Goal: Find contact information: Find contact information

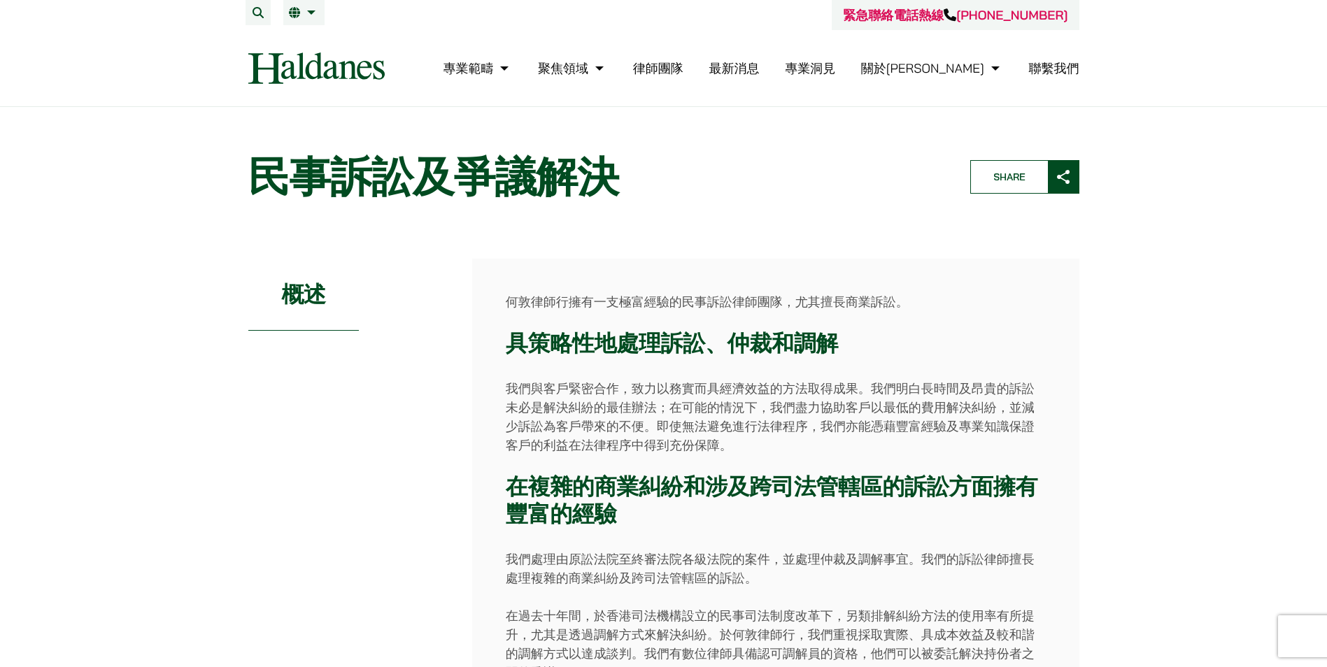
click at [296, 68] on img at bounding box center [316, 67] width 136 height 31
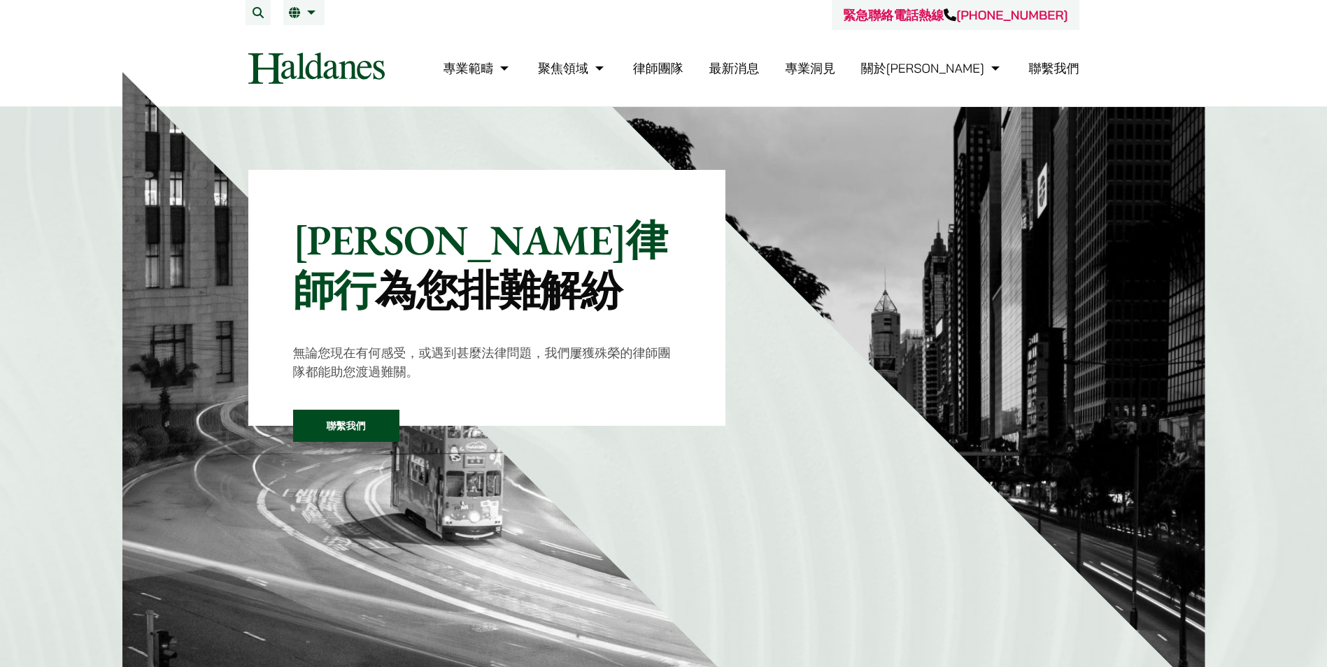
click at [683, 69] on link "律師團隊" at bounding box center [658, 68] width 50 height 16
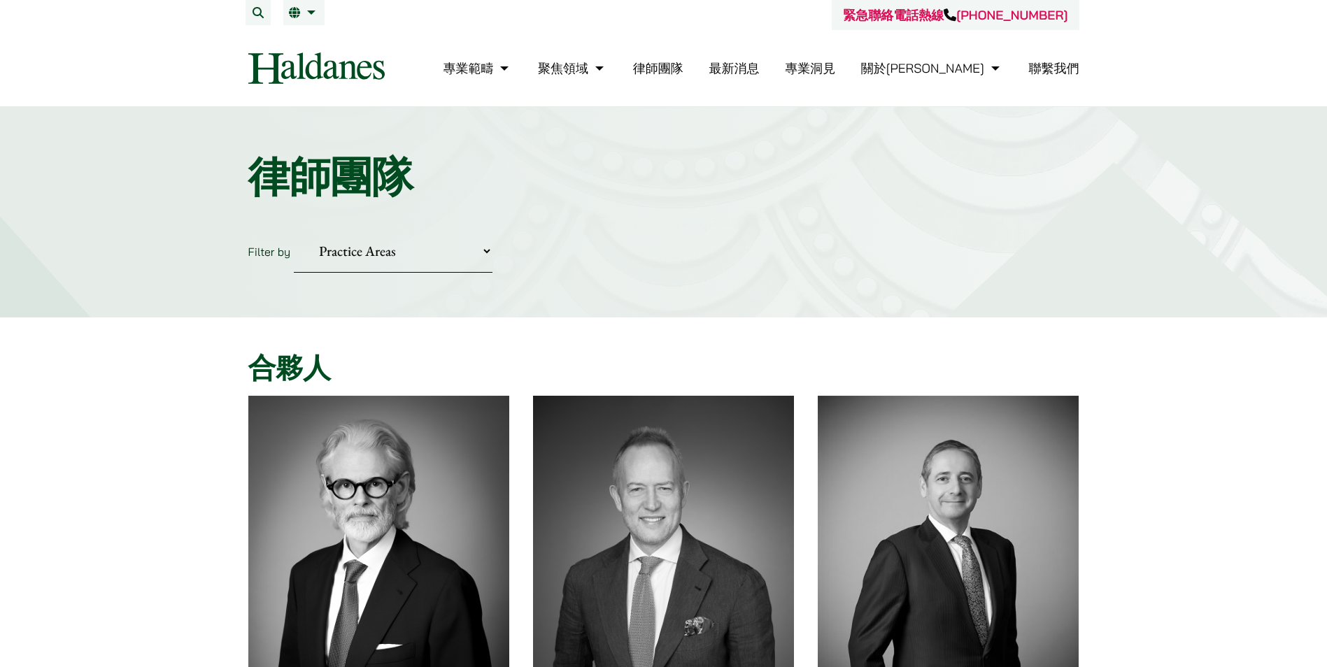
click at [1055, 64] on link "聯繫我們" at bounding box center [1054, 68] width 50 height 16
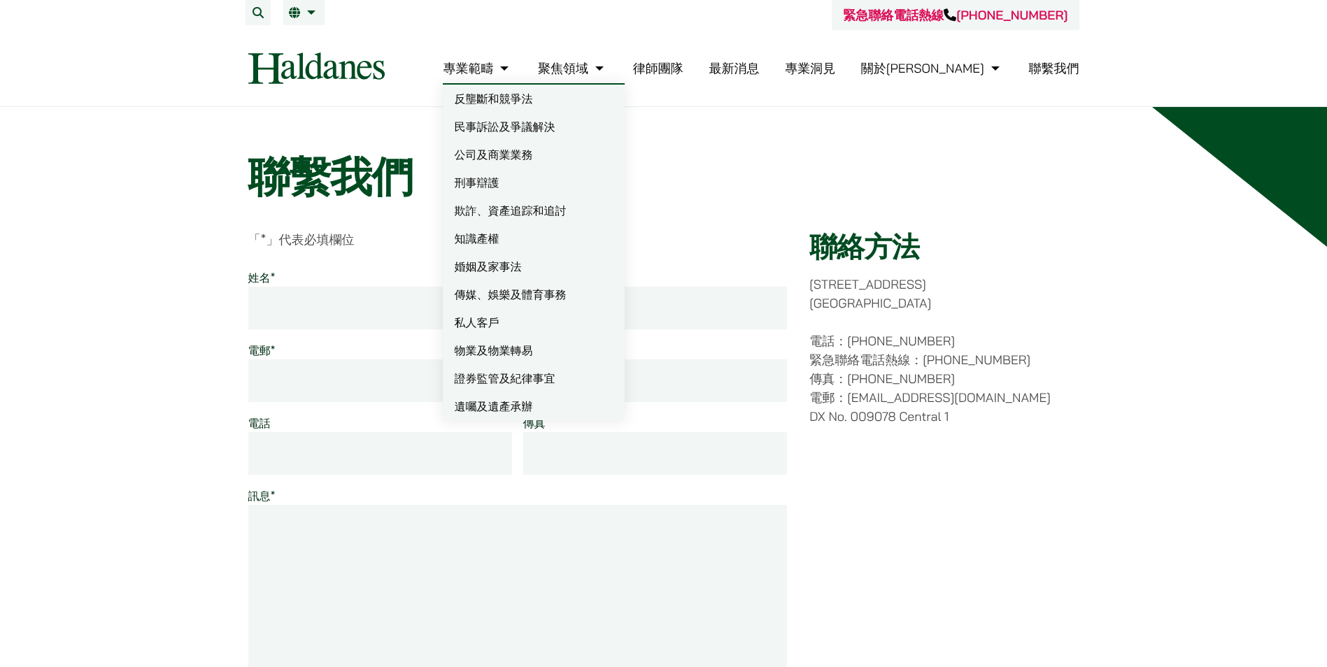
click at [512, 73] on link "專業範疇" at bounding box center [477, 68] width 69 height 16
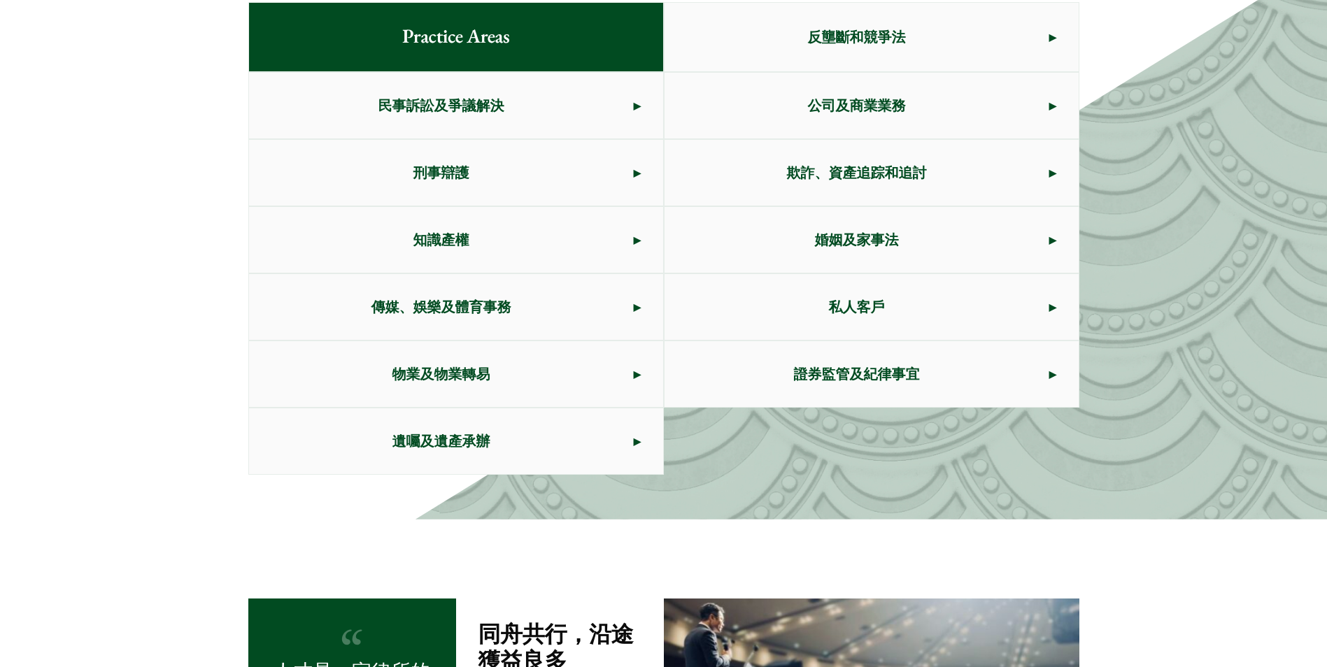
scroll to position [788, 0]
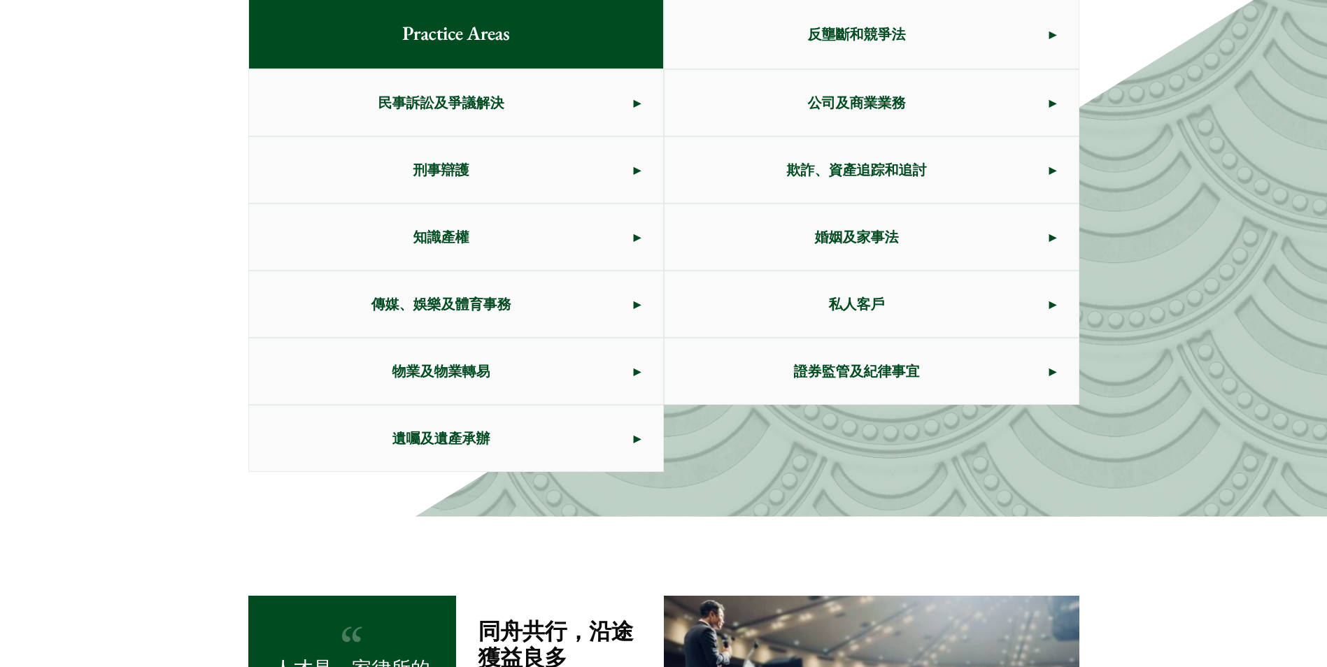
click at [478, 109] on span "民事訴訟及爭議解決" at bounding box center [441, 103] width 385 height 66
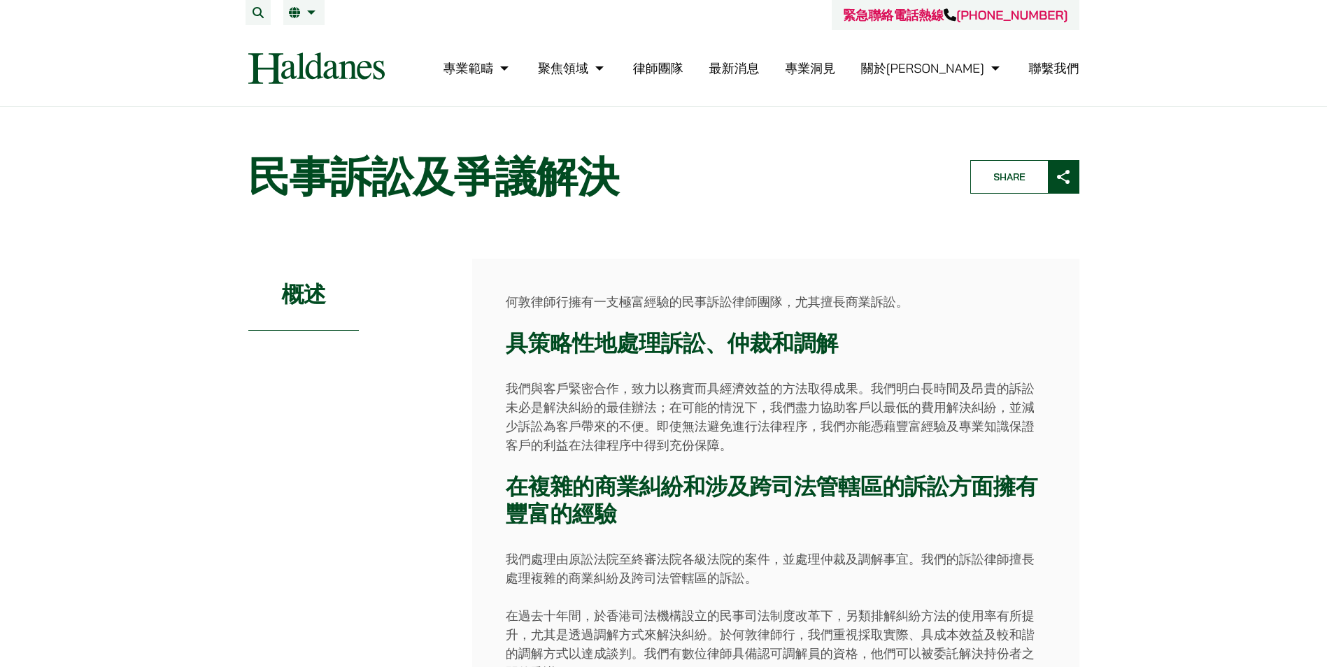
click at [849, 208] on header "Home » Practice Areas » 民事訴訟及爭議解決 民事訴訟及爭議解決 Share" at bounding box center [663, 177] width 855 height 74
click at [308, 64] on img at bounding box center [316, 67] width 136 height 31
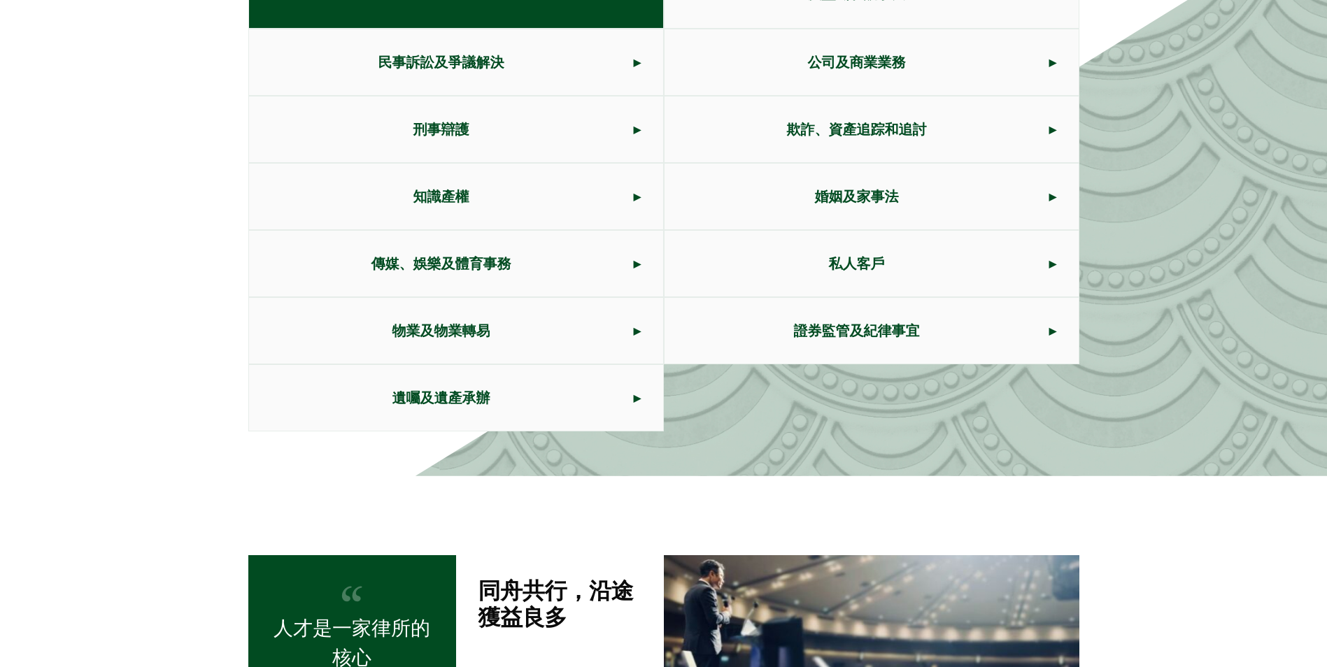
scroll to position [629, 0]
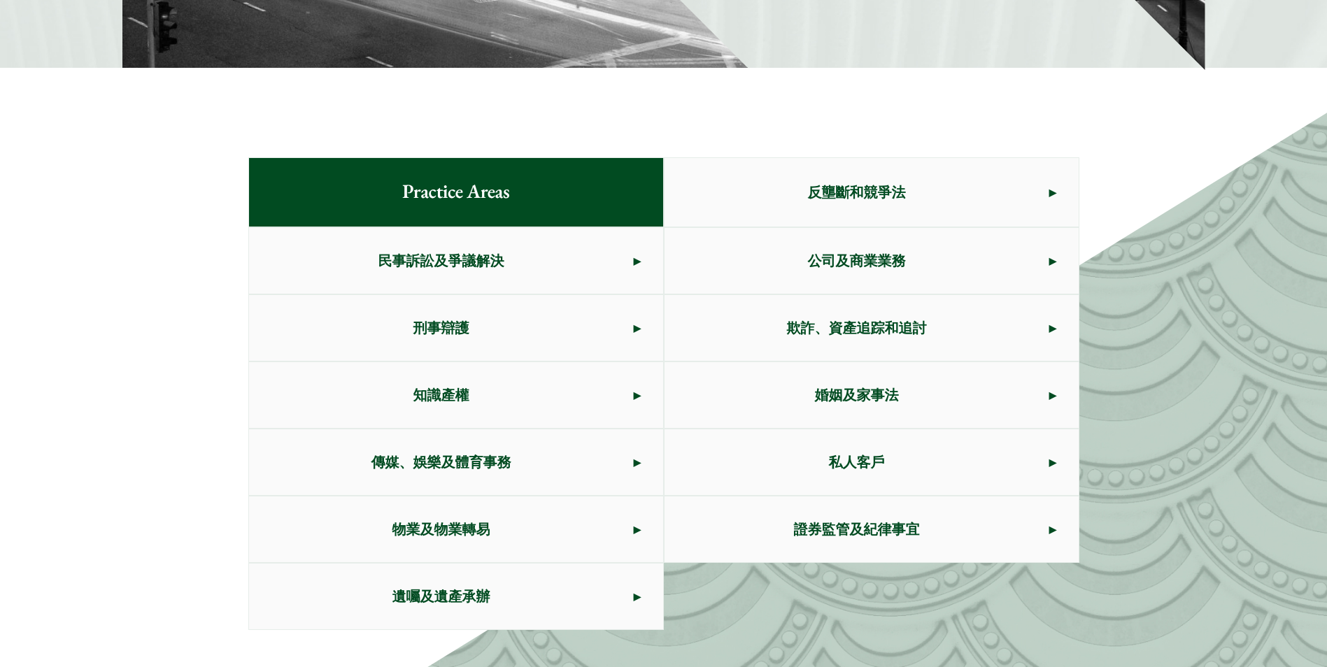
click at [427, 248] on span "民事訴訟及爭議解決" at bounding box center [441, 261] width 385 height 66
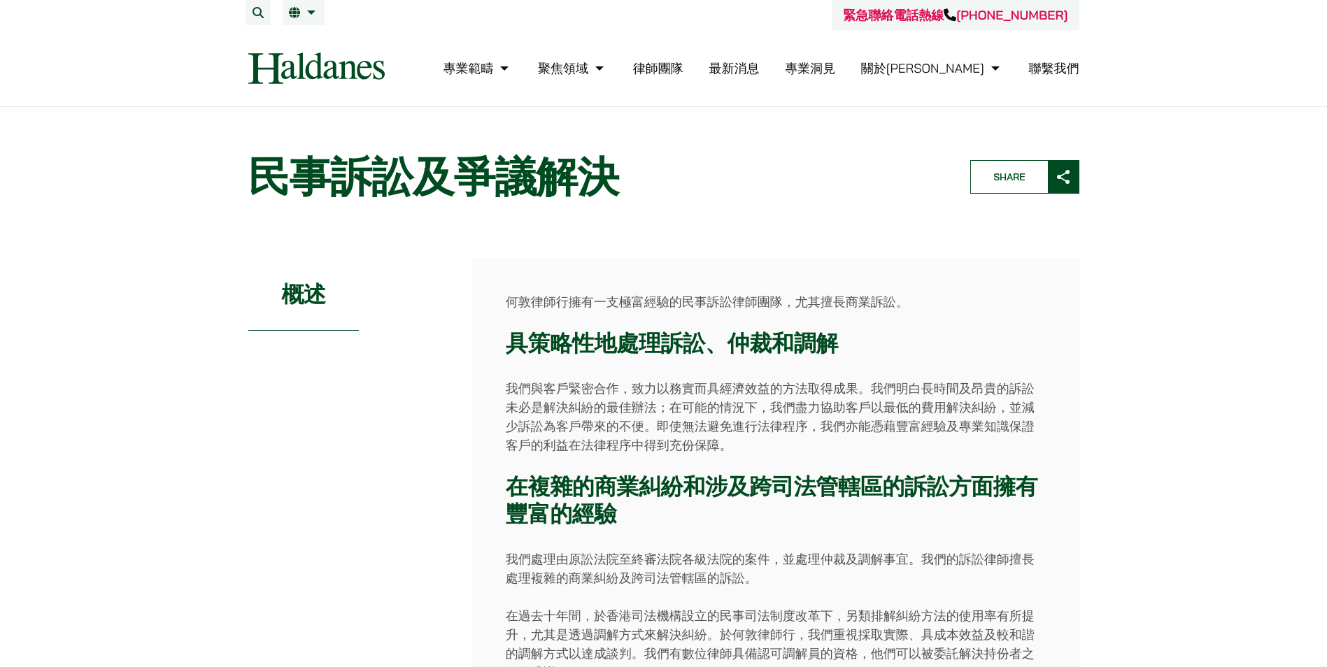
click at [683, 70] on link "律師團隊" at bounding box center [658, 68] width 50 height 16
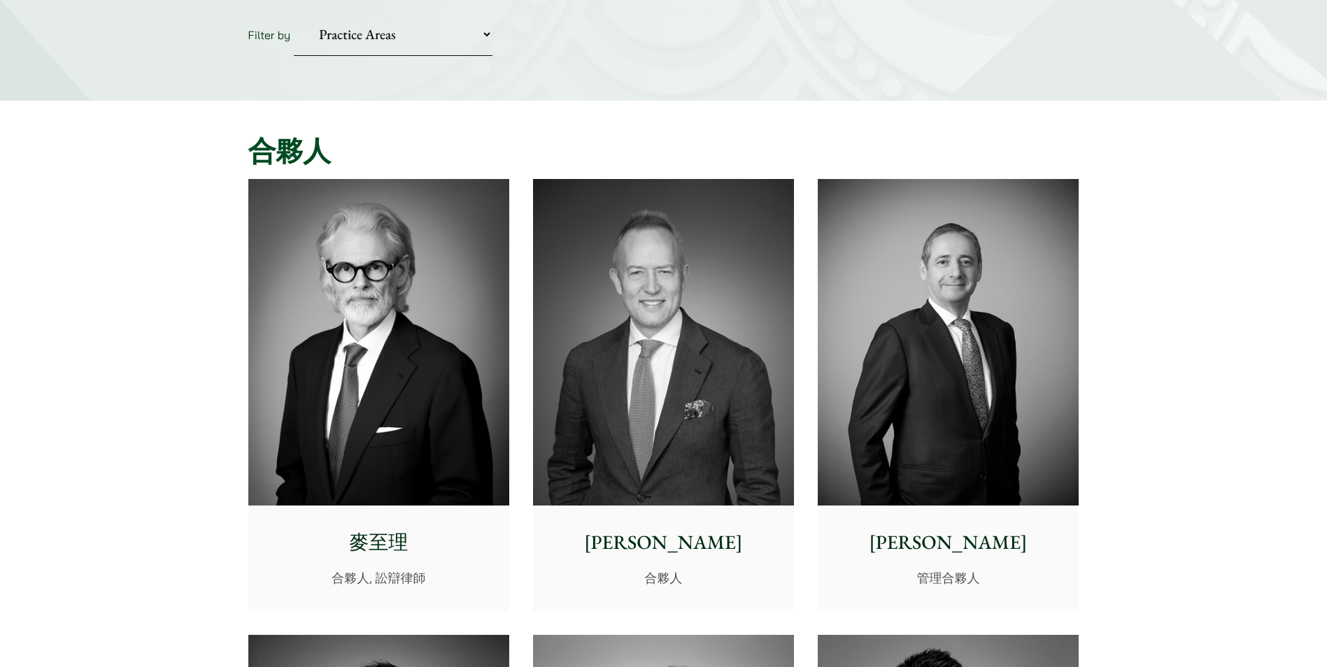
scroll to position [350, 0]
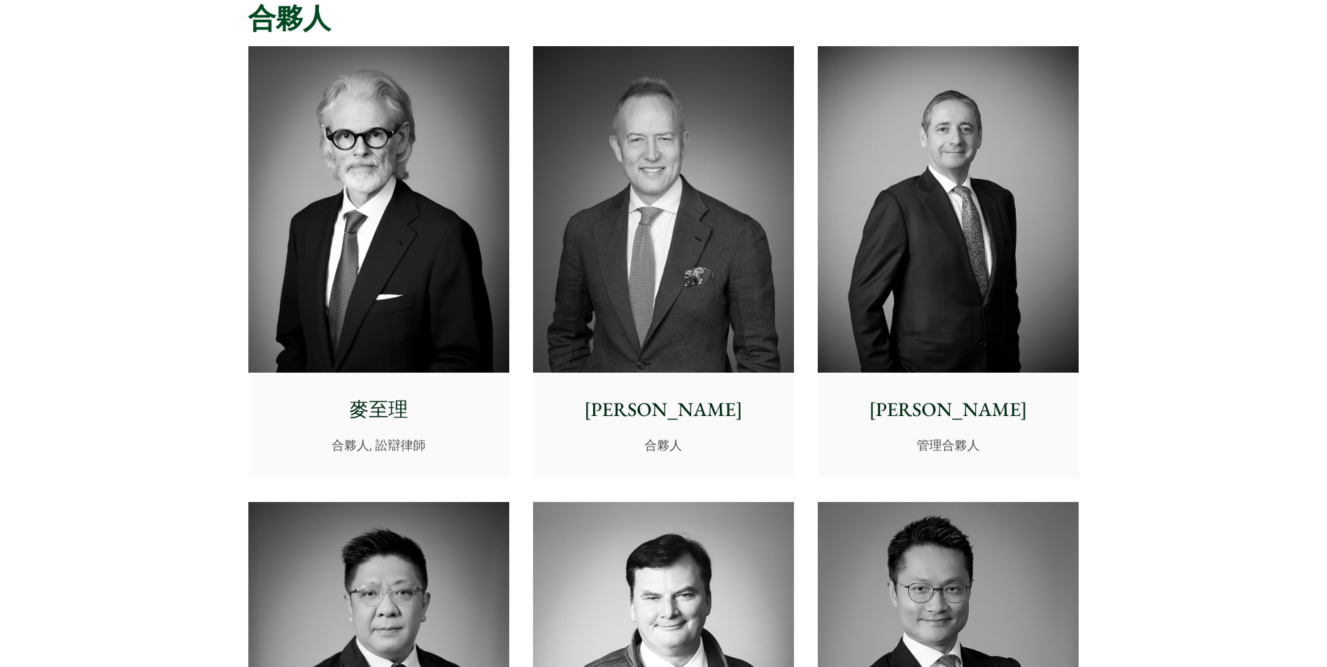
click at [378, 412] on p "麥至理" at bounding box center [378, 409] width 238 height 29
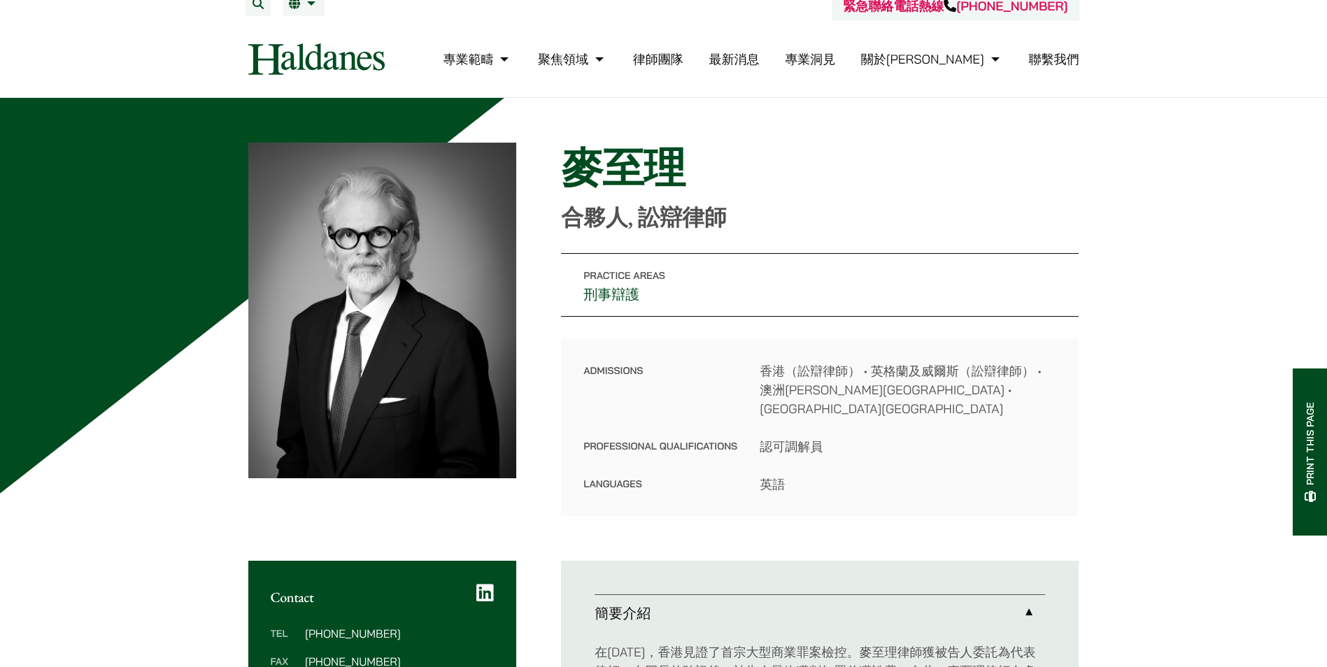
scroll to position [420, 0]
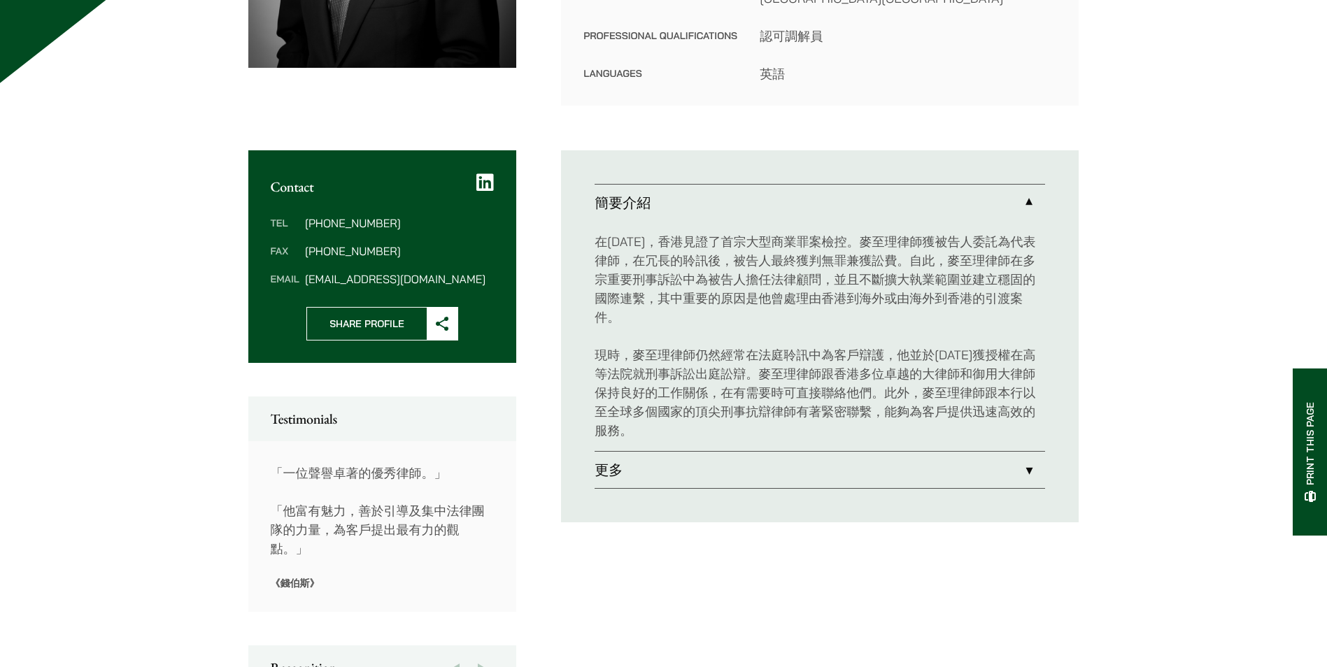
click at [1020, 459] on link "更多" at bounding box center [819, 470] width 450 height 36
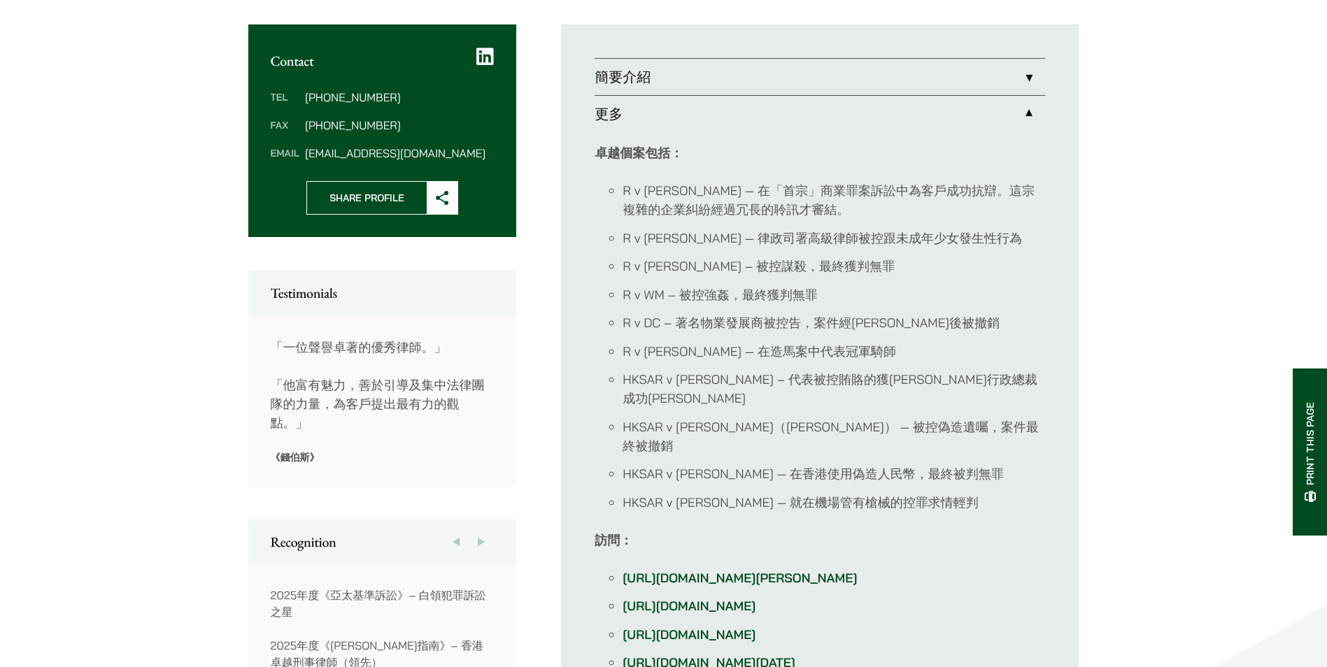
scroll to position [560, 0]
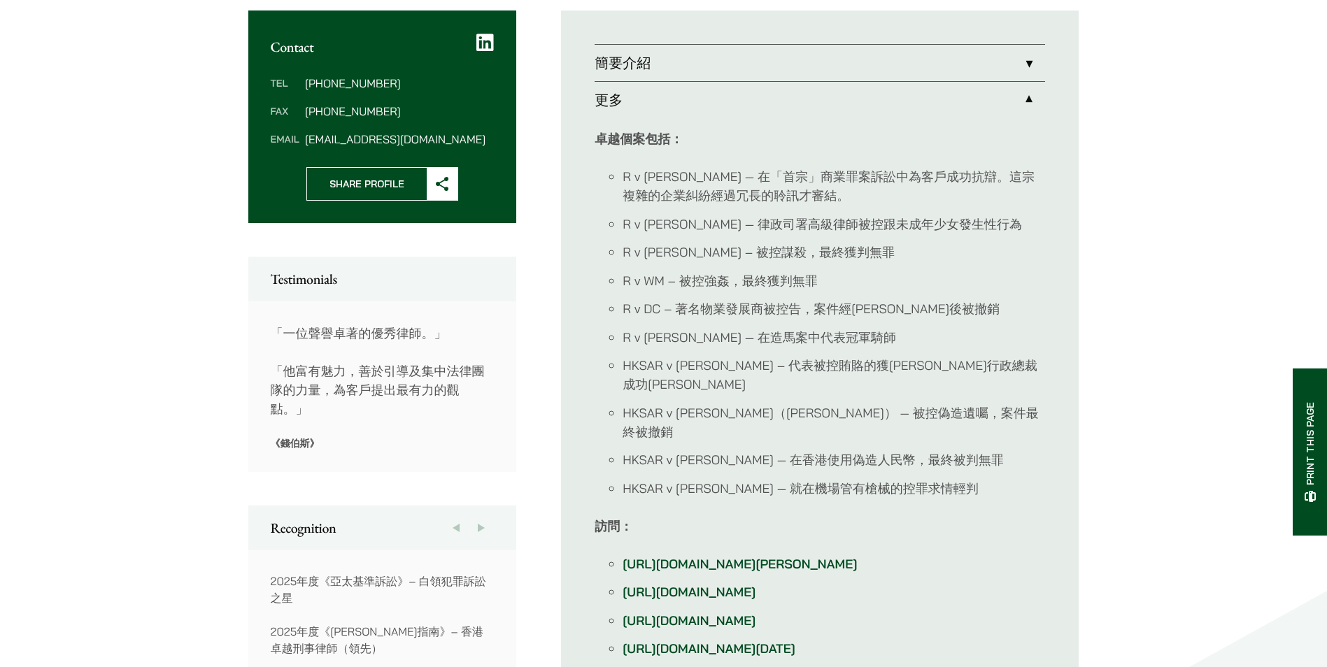
click at [1028, 82] on link "更多" at bounding box center [819, 100] width 450 height 36
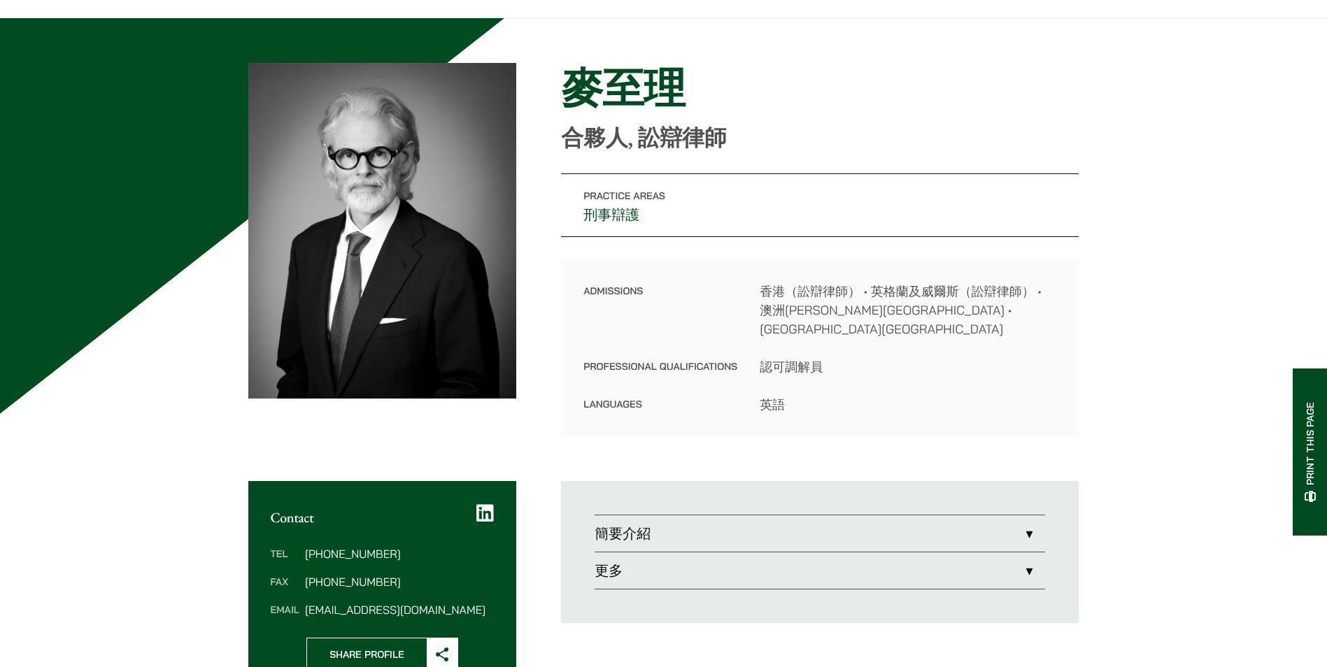
scroll to position [210, 0]
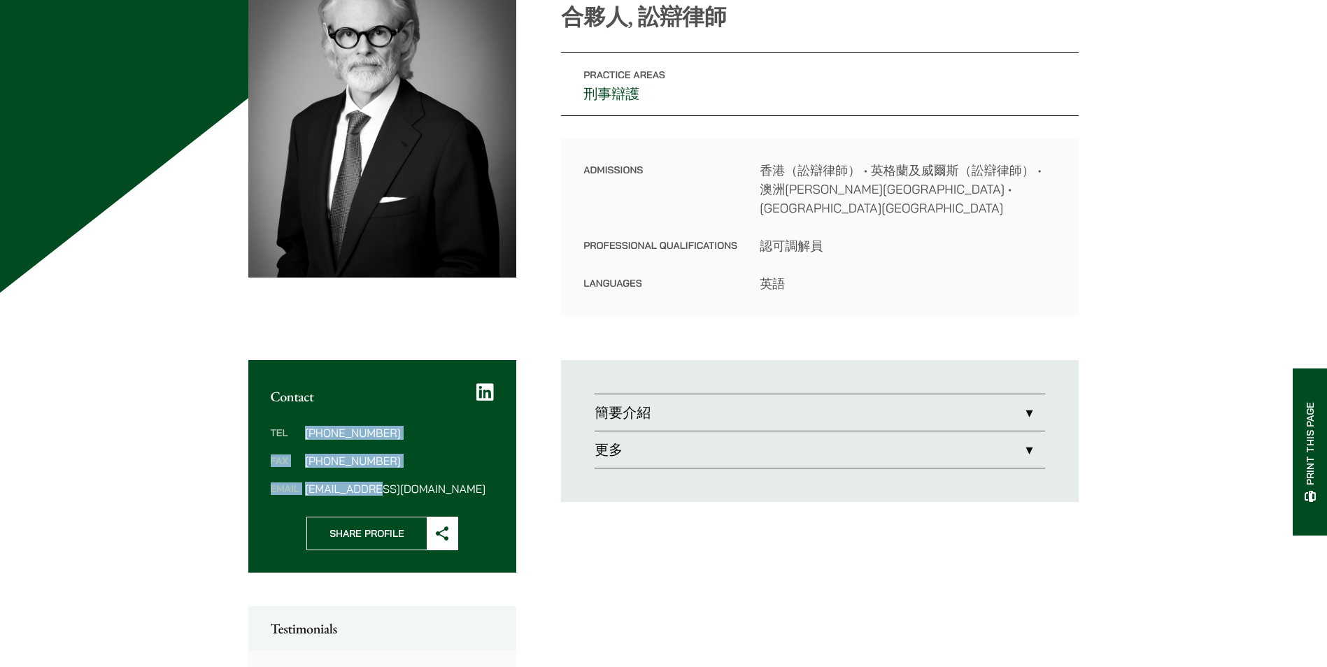
drag, startPoint x: 305, startPoint y: 417, endPoint x: 378, endPoint y: 466, distance: 88.3
click at [378, 466] on dl "Tel (852) 2391 4441 Fax (852) 2845 1637 Email midgley@haldanes.com" at bounding box center [383, 460] width 224 height 67
click at [367, 455] on dd "[PHONE_NUMBER]" at bounding box center [399, 460] width 189 height 11
click at [351, 427] on dd "(852) 2391 4441" at bounding box center [399, 432] width 189 height 11
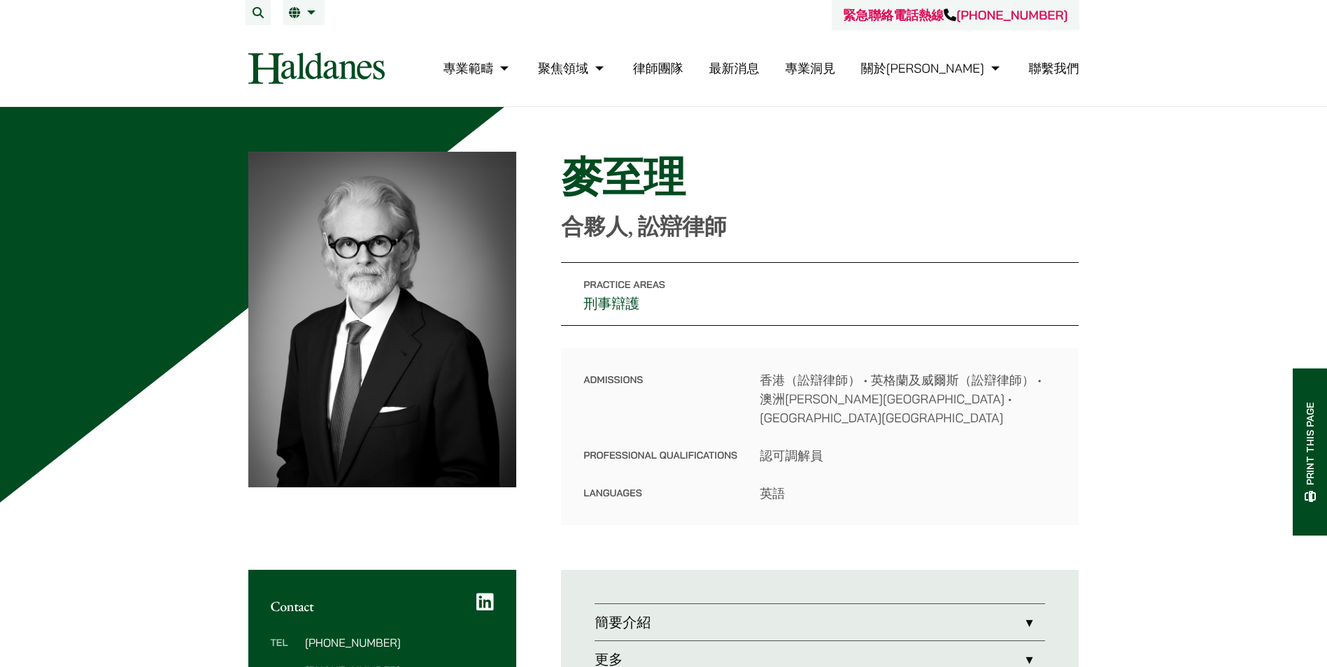
click at [298, 56] on img at bounding box center [316, 67] width 136 height 31
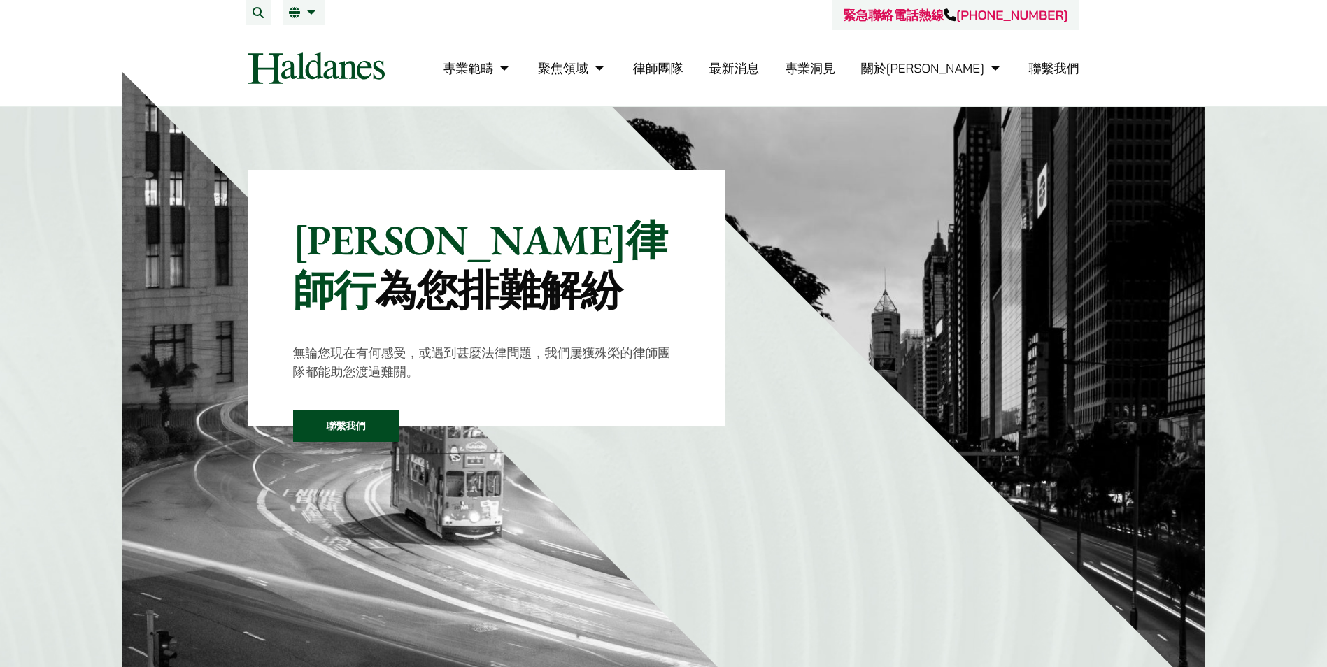
click at [759, 68] on link "最新消息" at bounding box center [733, 68] width 50 height 16
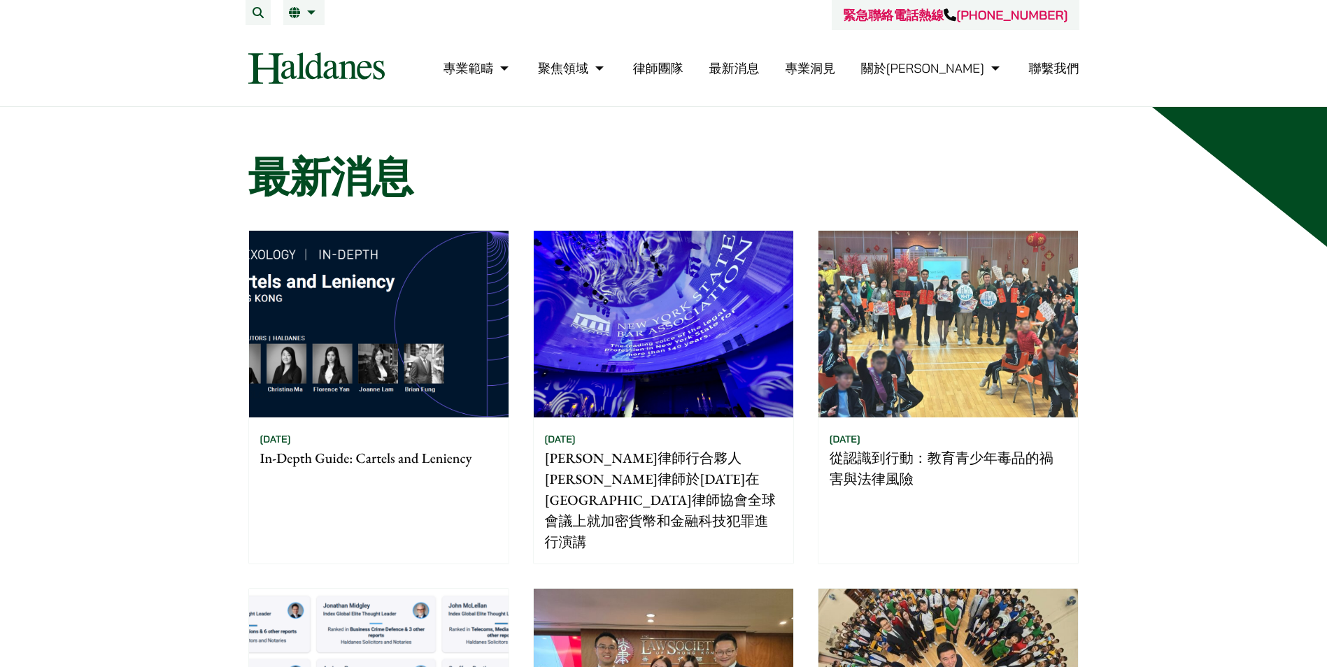
click at [331, 58] on img at bounding box center [316, 67] width 136 height 31
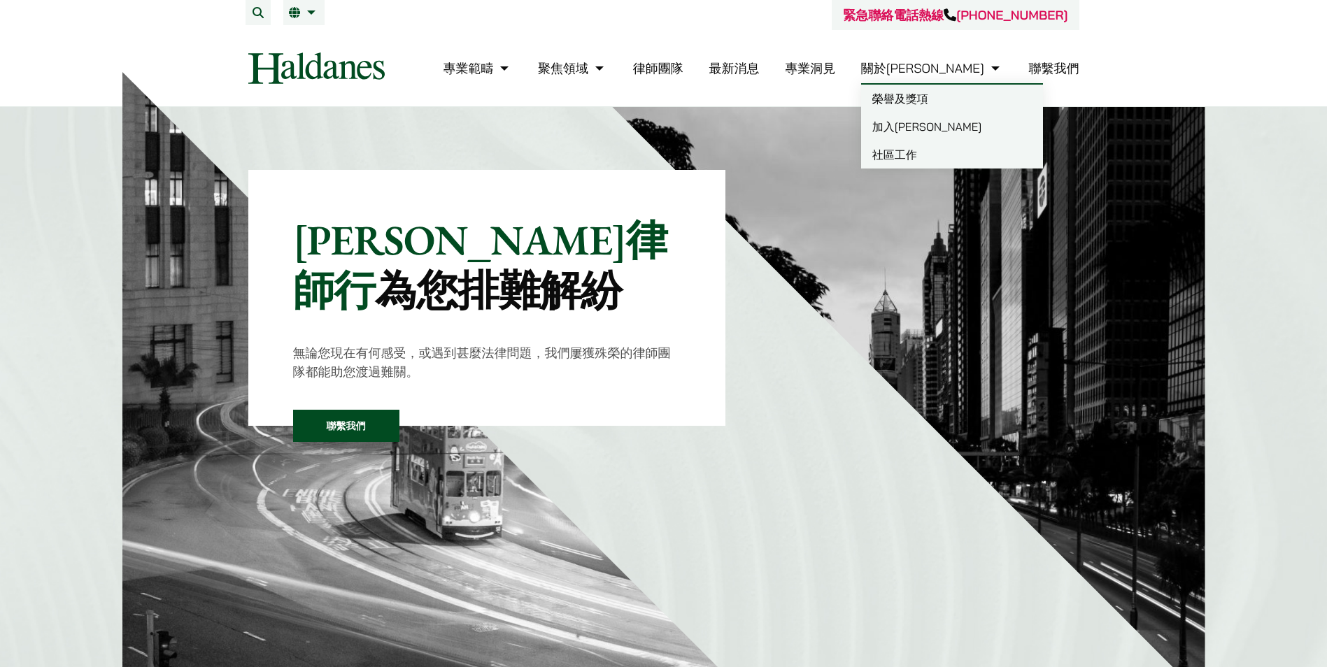
click at [958, 71] on link "關於[PERSON_NAME]" at bounding box center [932, 68] width 142 height 16
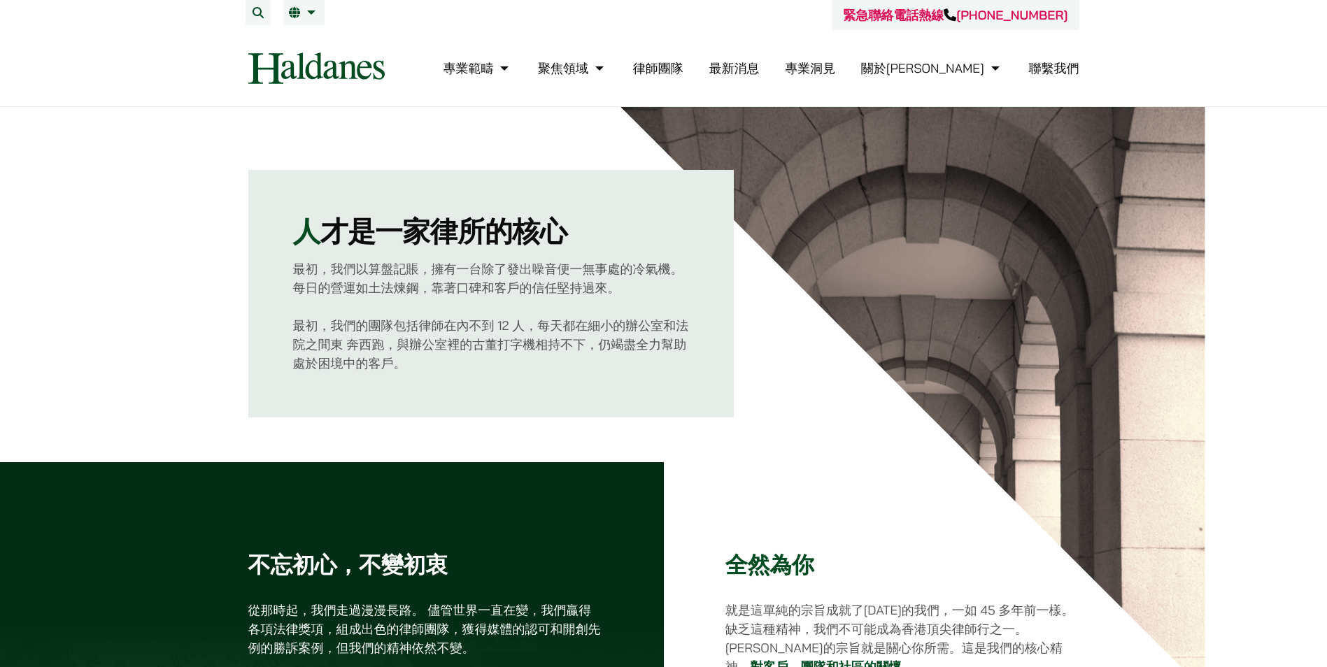
click at [1067, 62] on link "聯繫我們" at bounding box center [1054, 68] width 50 height 16
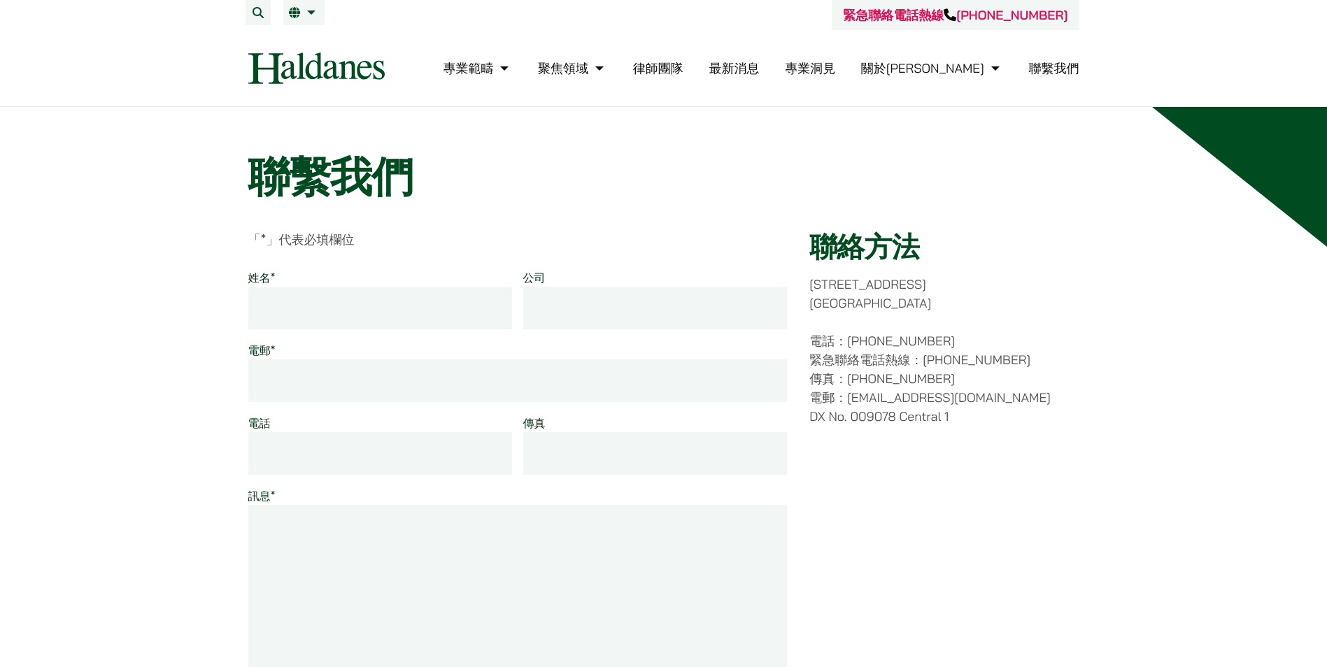
click at [290, 59] on img at bounding box center [316, 67] width 136 height 31
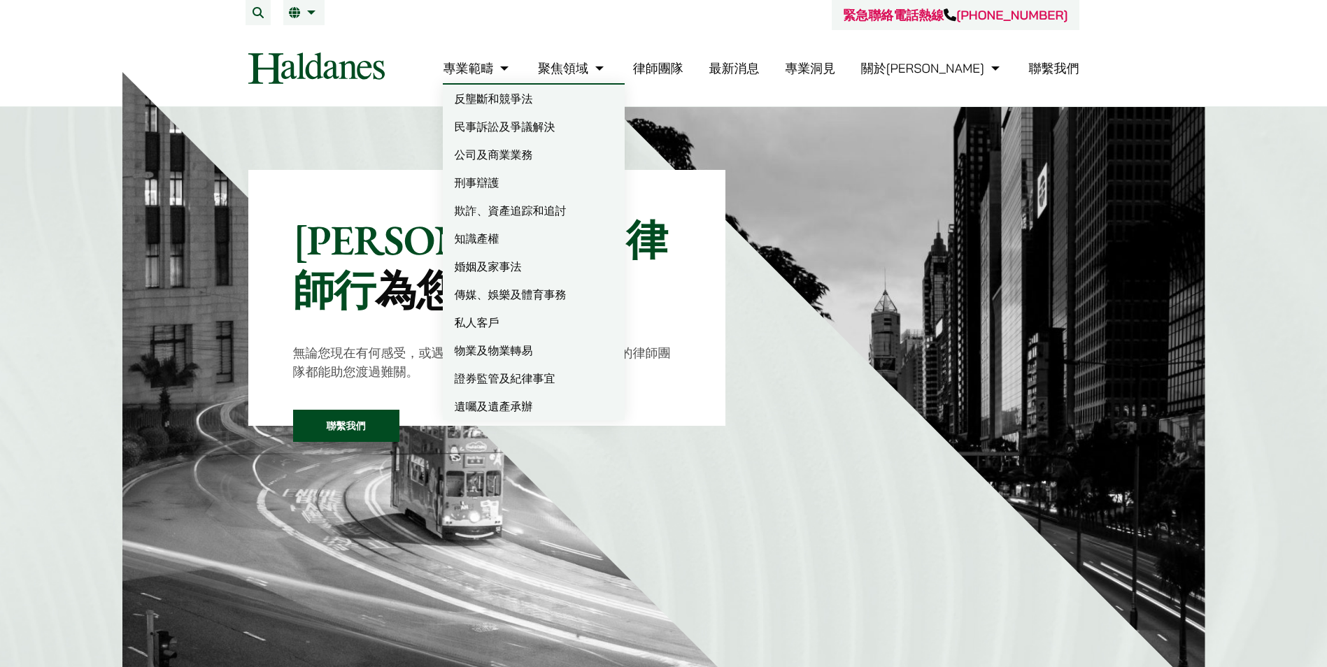
click at [560, 131] on link "民事訴訟及爭議解決" at bounding box center [534, 127] width 182 height 28
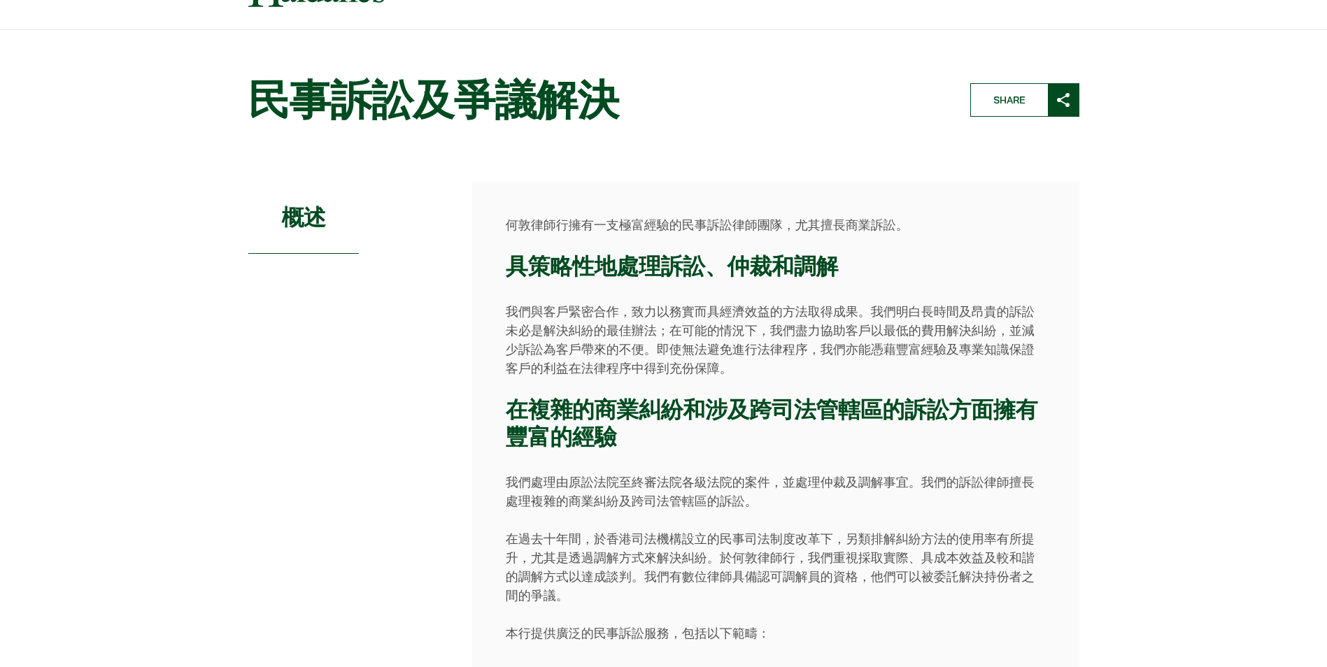
scroll to position [70, 0]
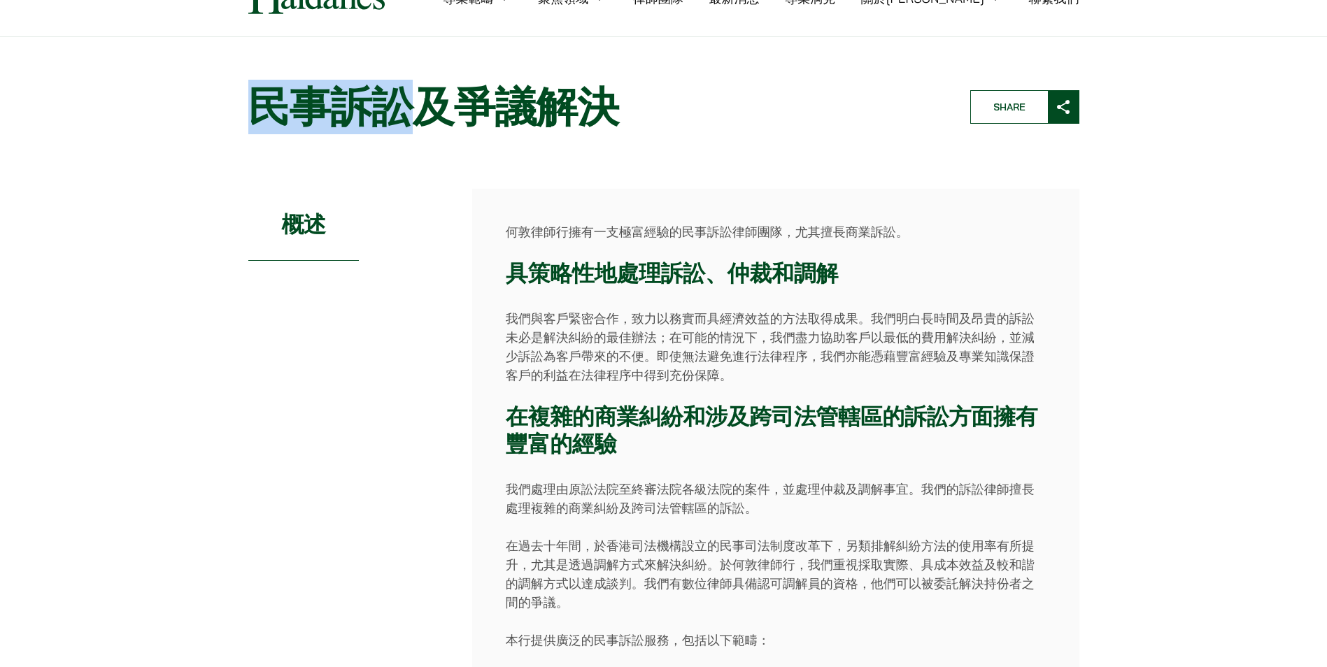
drag, startPoint x: 249, startPoint y: 108, endPoint x: 406, endPoint y: 93, distance: 157.3
click at [406, 93] on h1 "民事訴訟及爭議解決" at bounding box center [597, 107] width 698 height 50
copy h1 "民事訴訟"
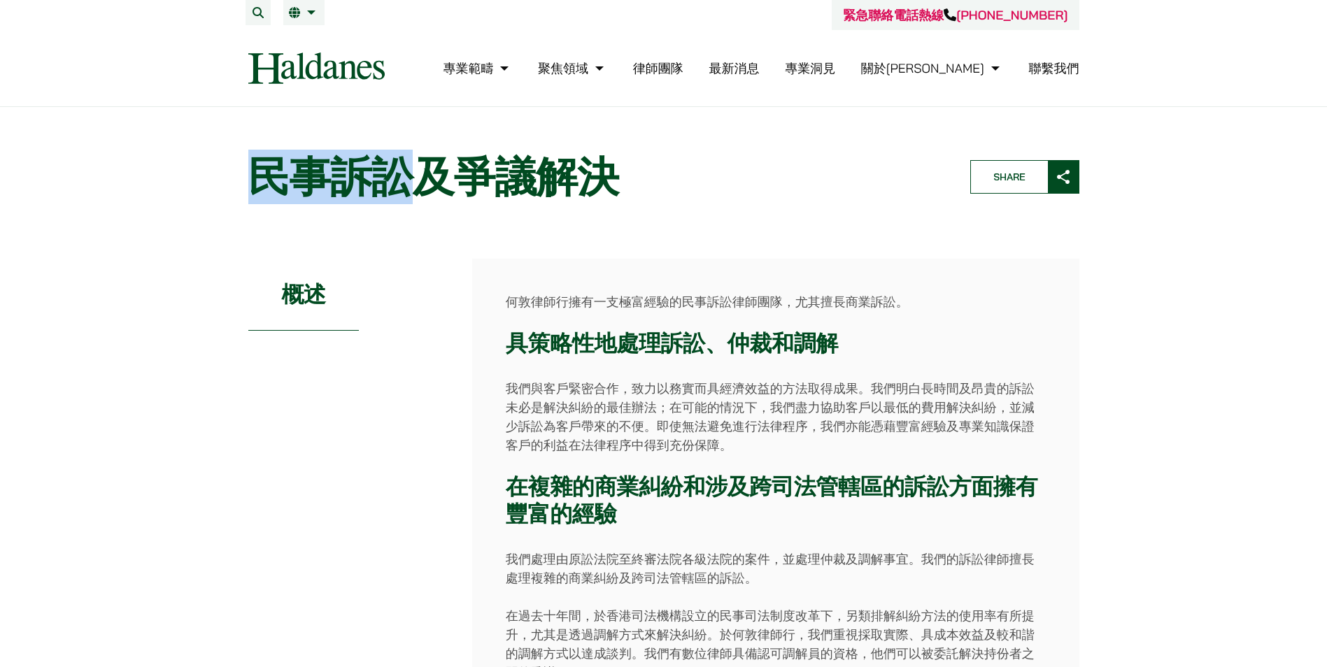
click at [323, 73] on img at bounding box center [316, 67] width 136 height 31
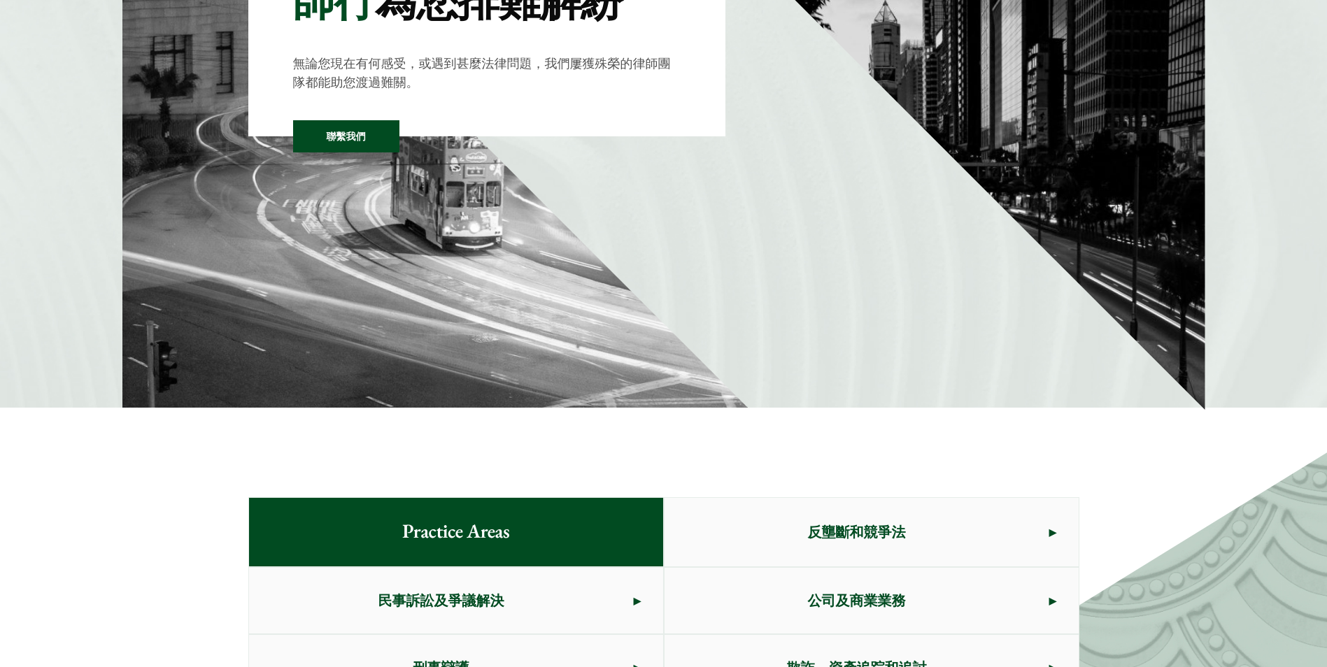
scroll to position [280, 0]
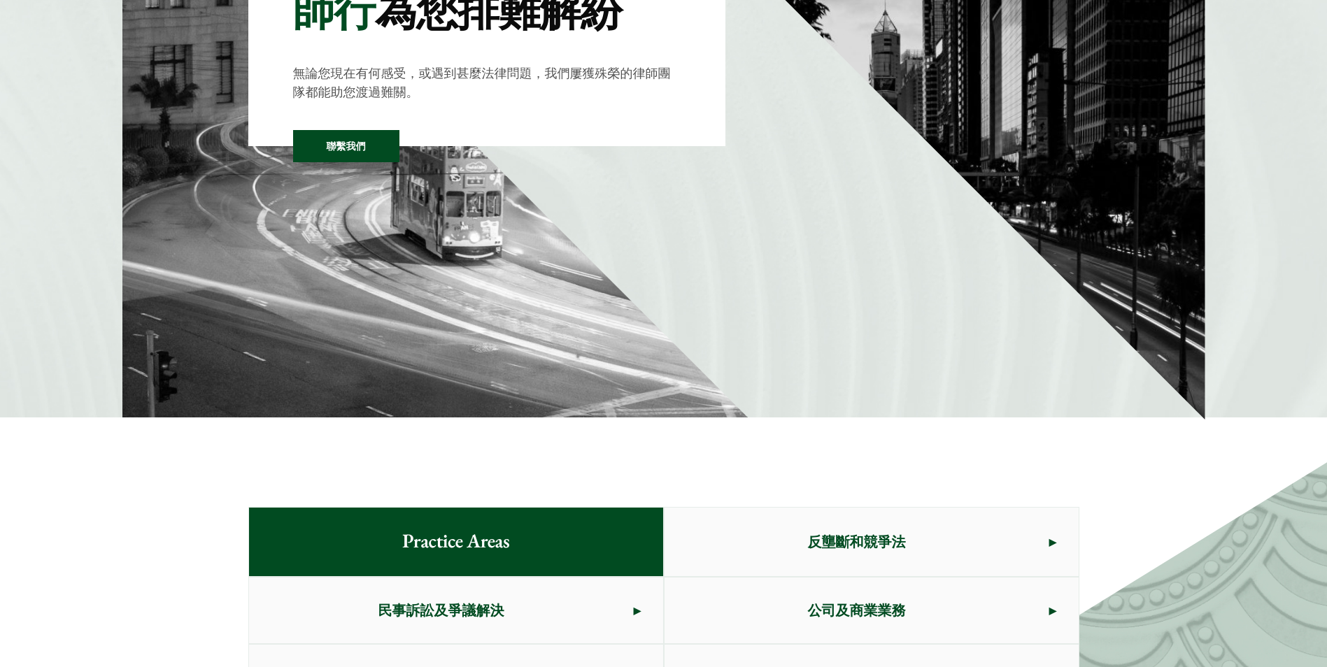
click at [1281, 227] on div "[PERSON_NAME]律師行 為您排難解紛 無論您現在有何感受，或遇到甚麼法律問題，我們屢獲殊榮的律師團隊都能助您渡過難關。 聯繫我們" at bounding box center [663, 122] width 1327 height 590
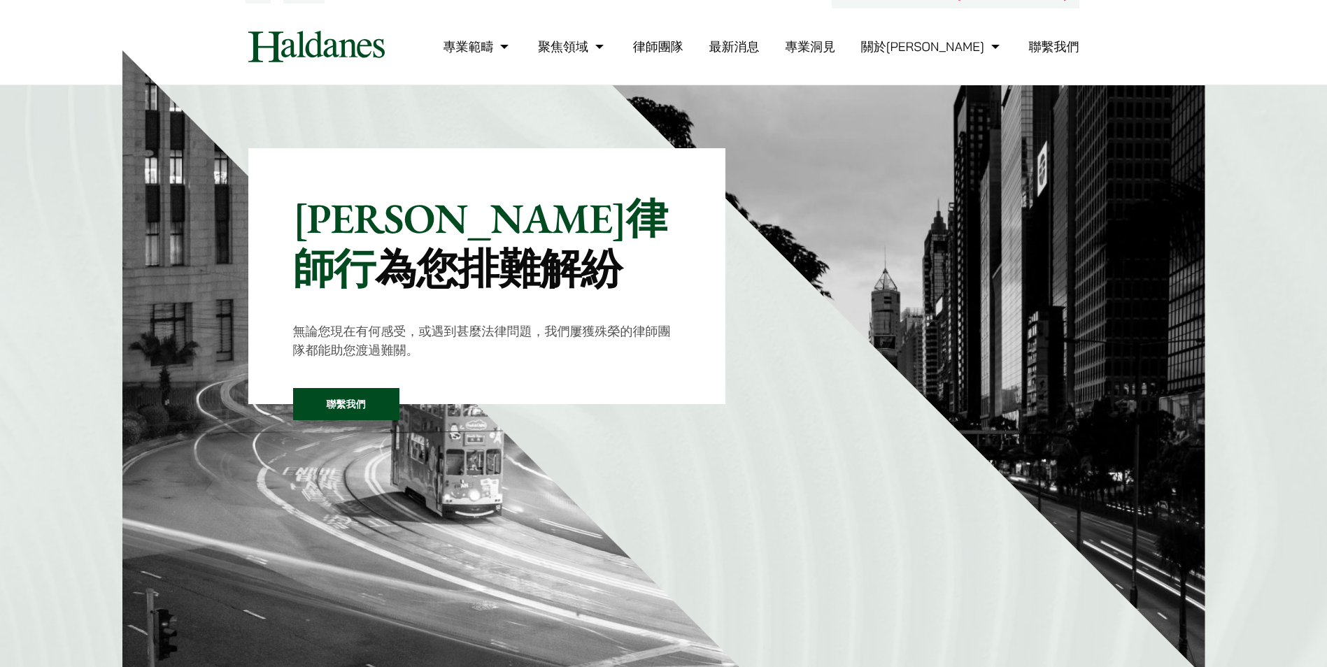
scroll to position [0, 0]
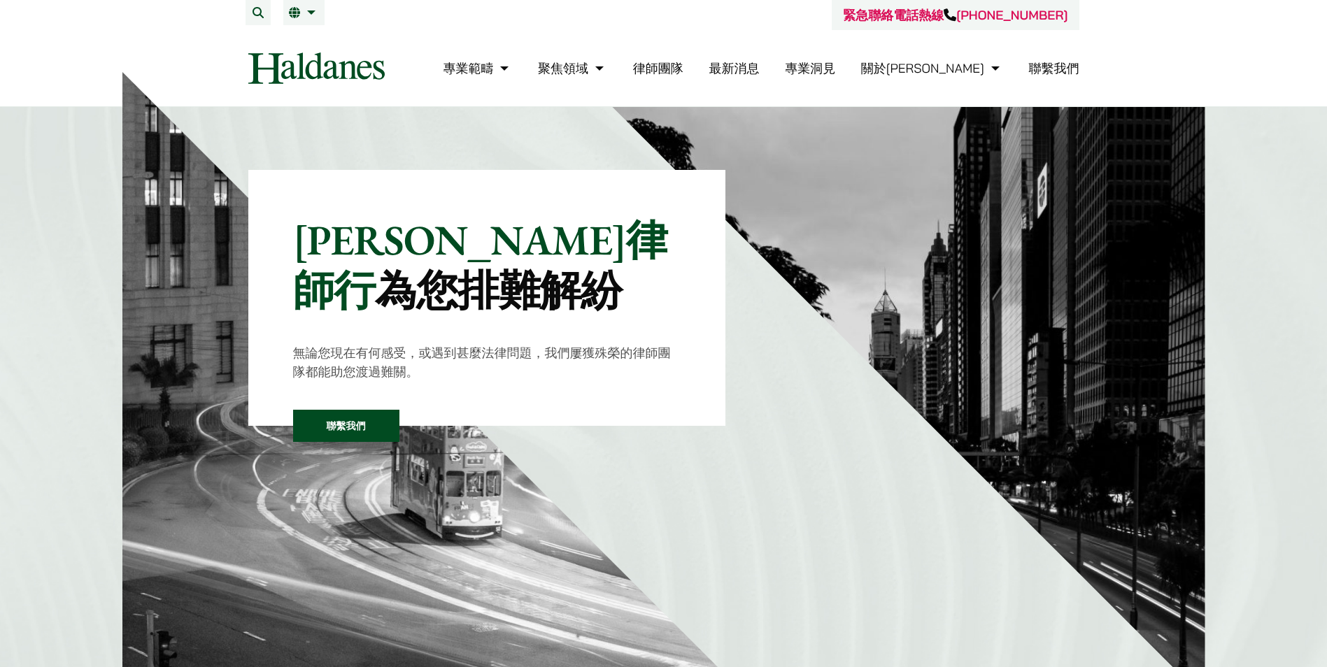
click at [683, 71] on link "律師團隊" at bounding box center [658, 68] width 50 height 16
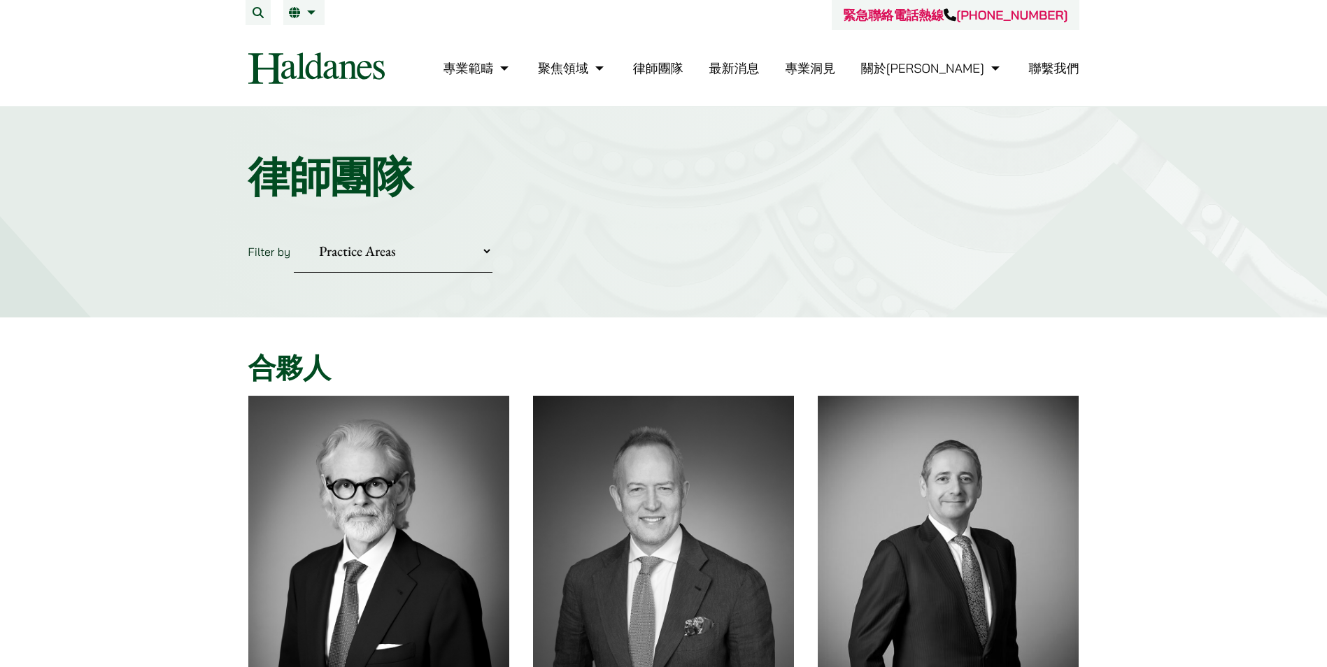
click at [318, 71] on img at bounding box center [316, 67] width 136 height 31
